Goal: Task Accomplishment & Management: Manage account settings

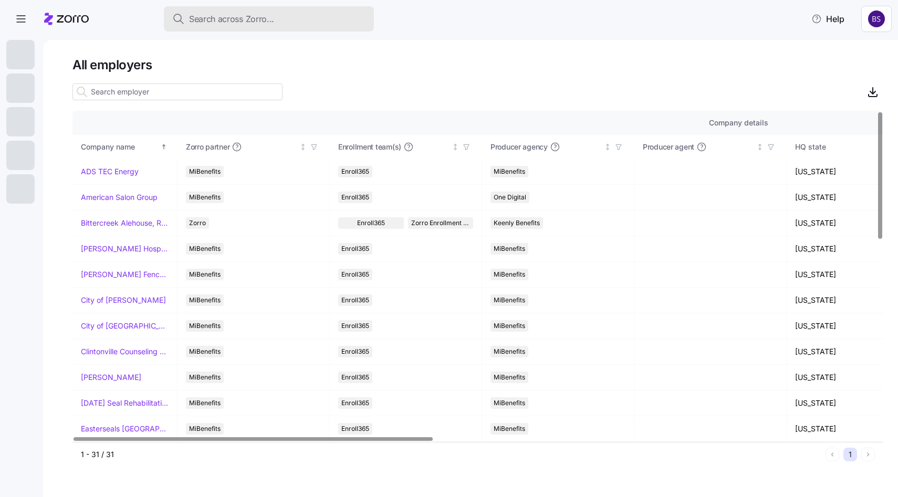
click at [203, 12] on button "Search across Zorro..." at bounding box center [269, 18] width 210 height 25
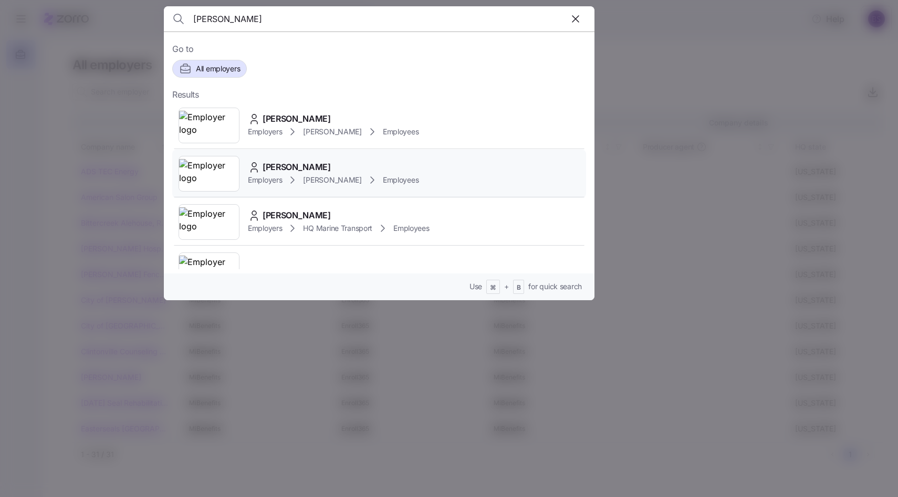
type input "[PERSON_NAME]"
click at [312, 164] on span "[PERSON_NAME]" at bounding box center [297, 167] width 68 height 13
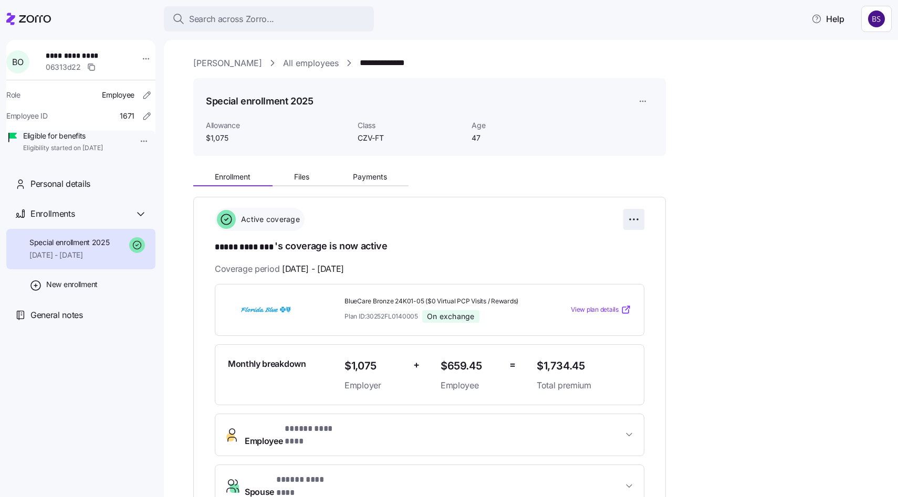
click at [628, 217] on html "**********" at bounding box center [449, 245] width 898 height 491
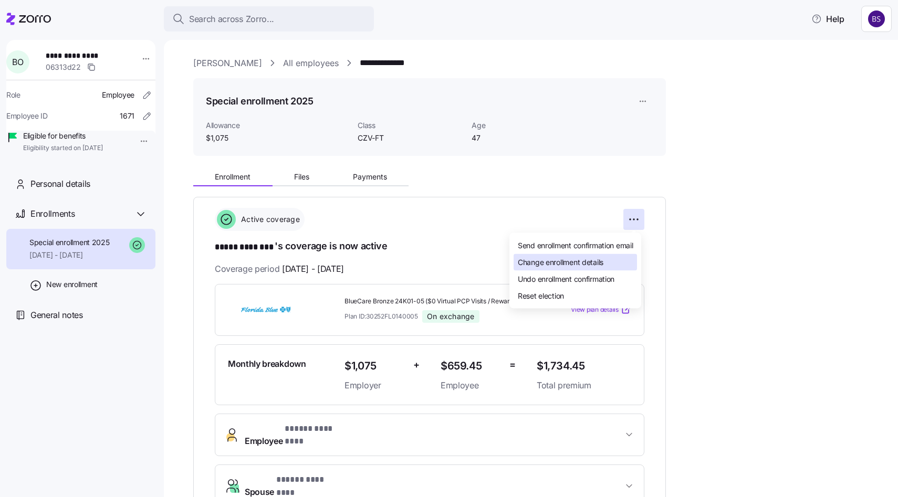
click at [573, 267] on div "Change enrollment details" at bounding box center [575, 262] width 123 height 17
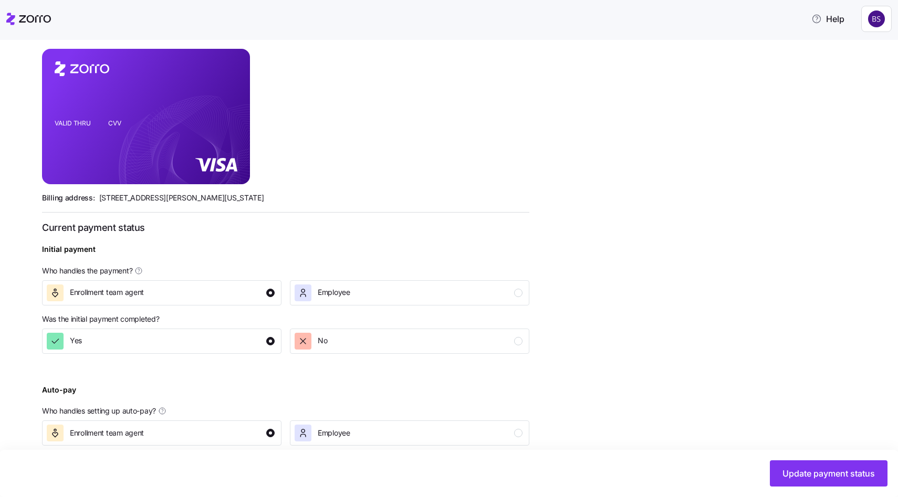
scroll to position [281, 0]
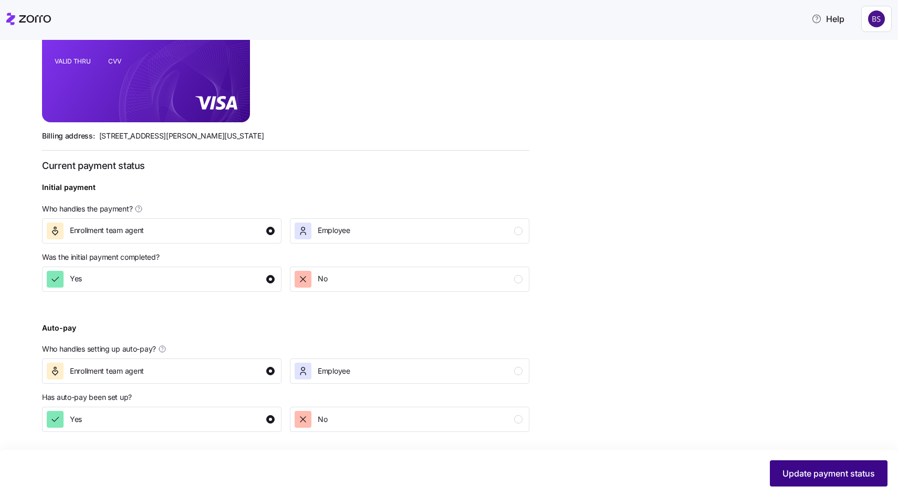
click at [873, 473] on span "Update payment status" at bounding box center [828, 473] width 92 height 13
